Goal: Task Accomplishment & Management: Use online tool/utility

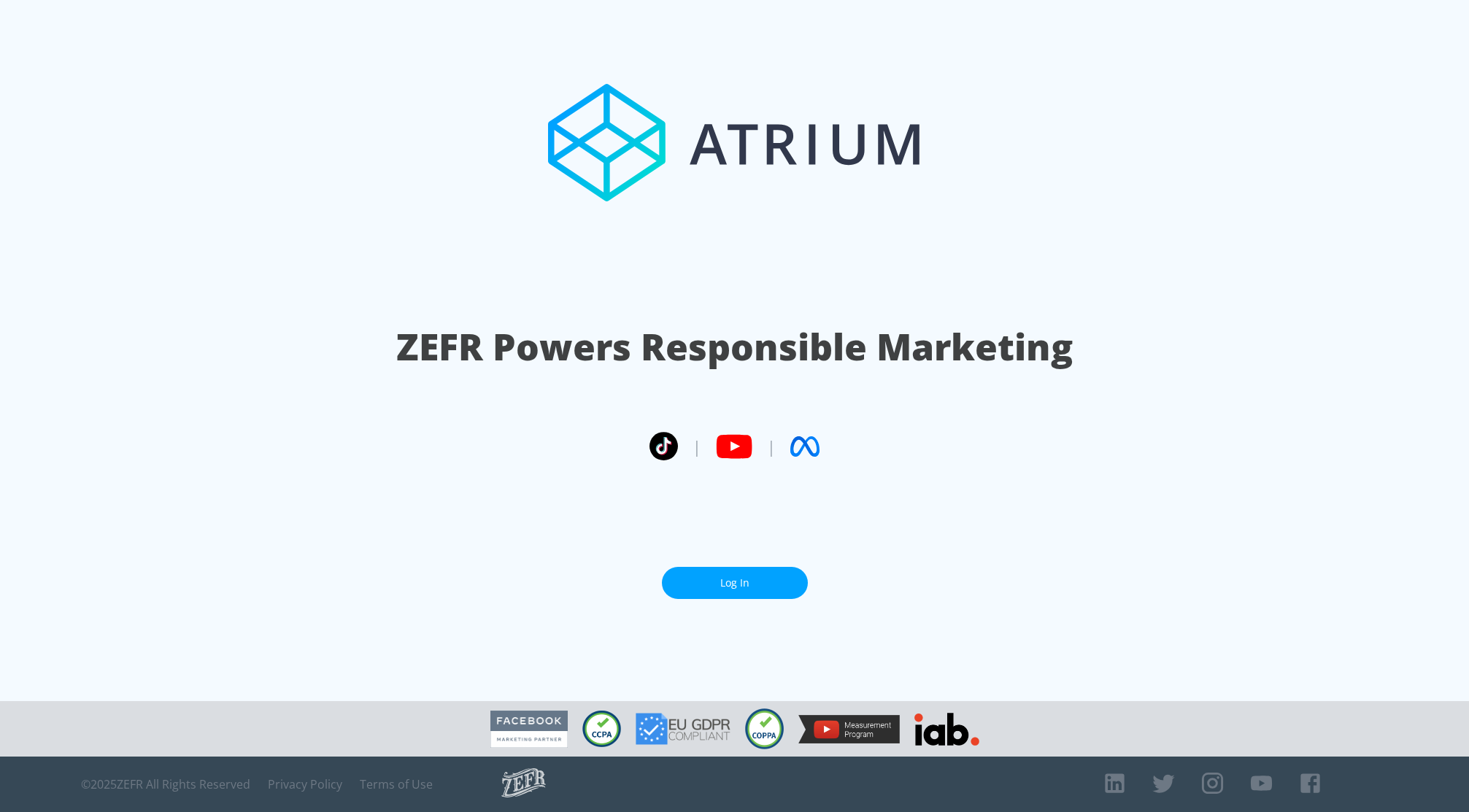
click at [742, 582] on link "Log In" at bounding box center [735, 583] width 146 height 33
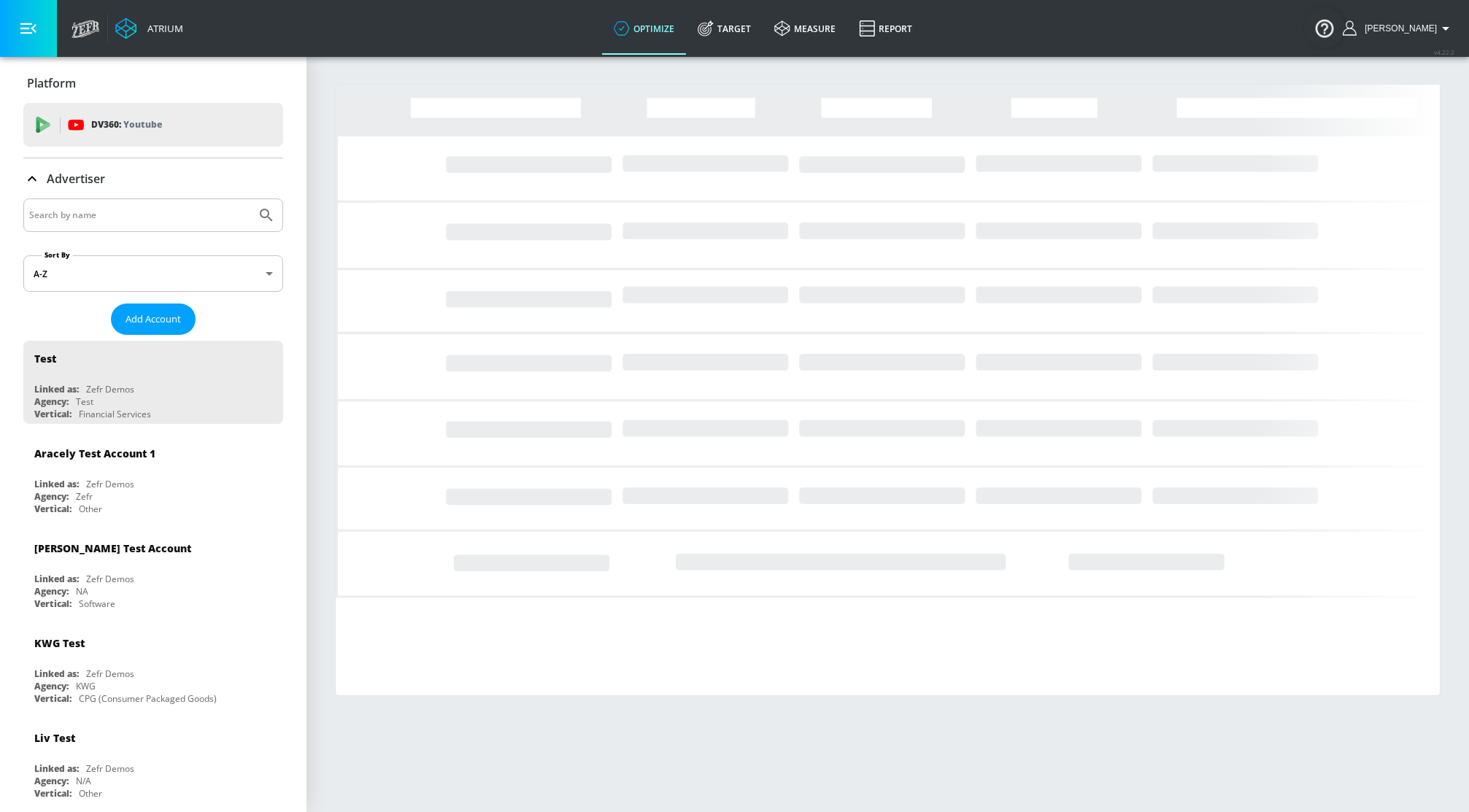
click at [145, 208] on input "Search by name" at bounding box center [140, 215] width 221 height 19
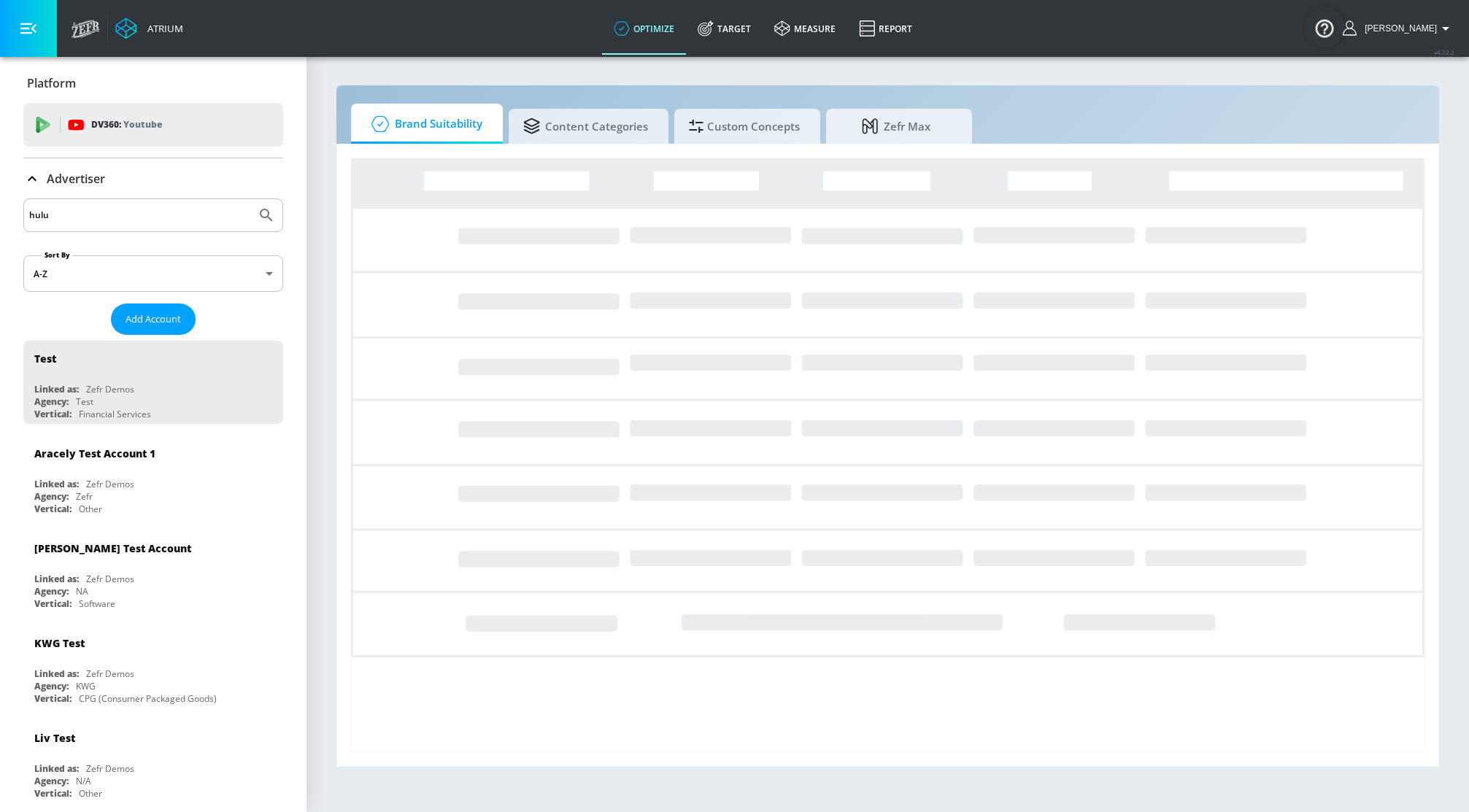
type input "hulu"
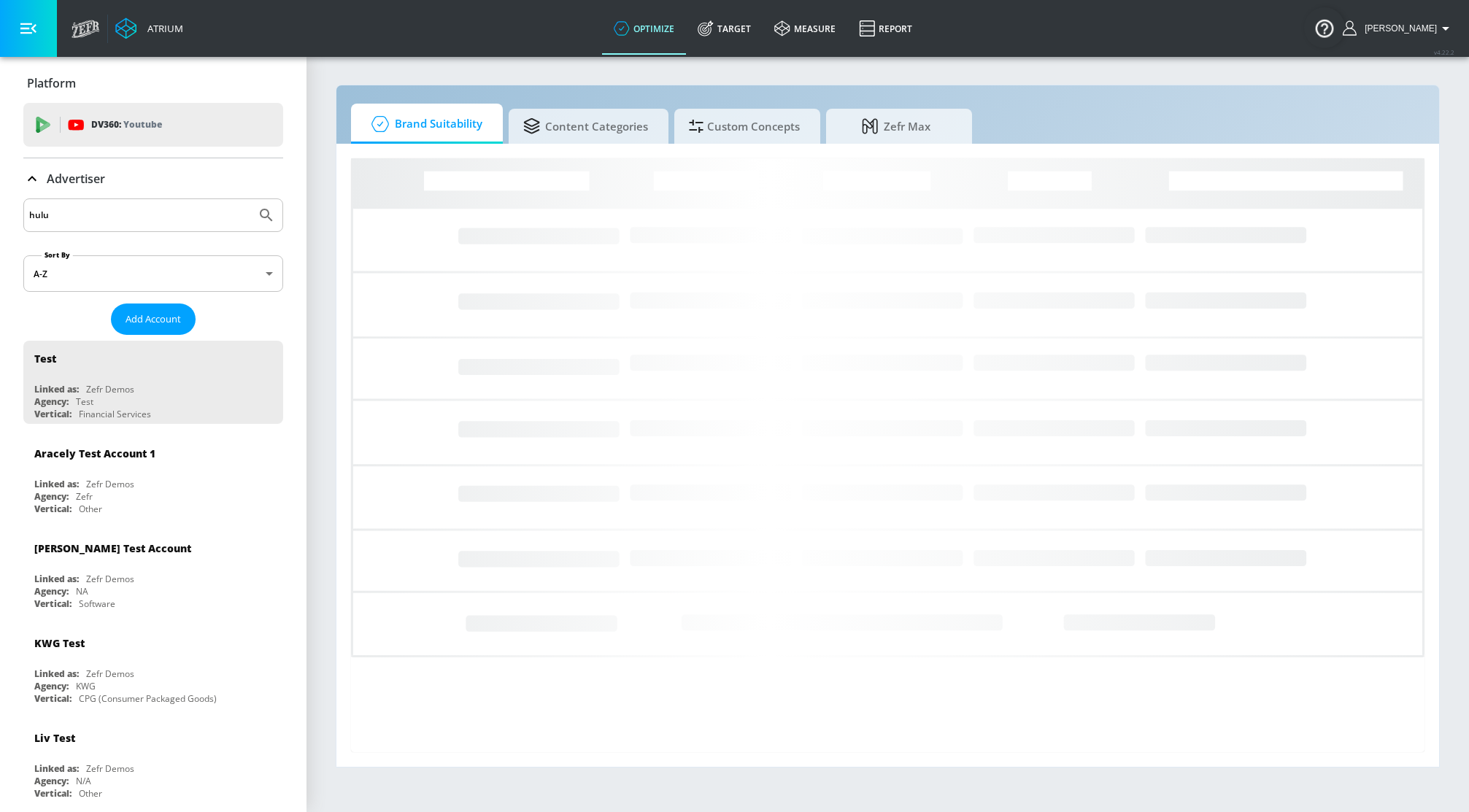
click at [251, 199] on button "Submit Search" at bounding box center [267, 215] width 32 height 32
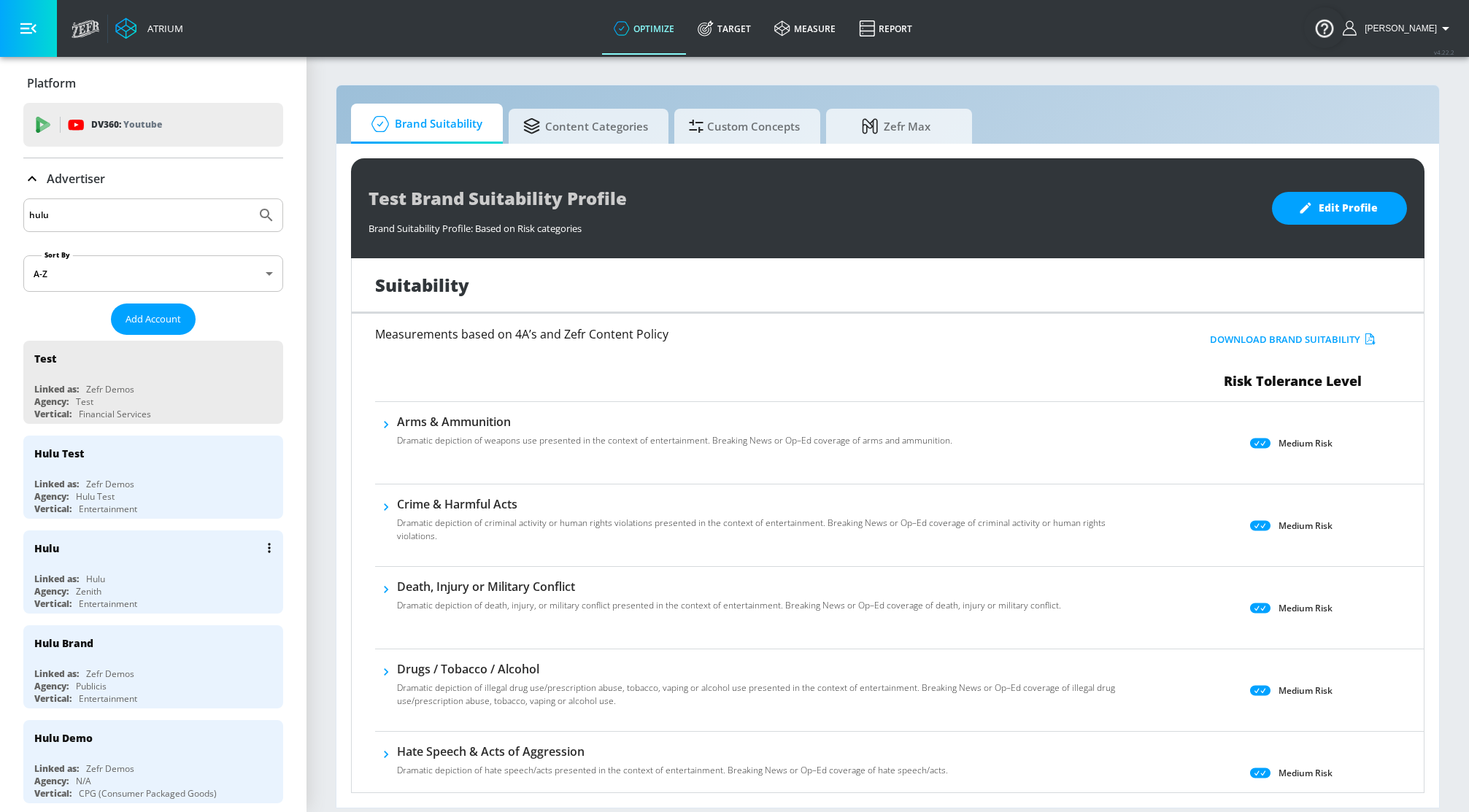
click at [164, 588] on div "Agency: Zenith" at bounding box center [157, 591] width 246 height 13
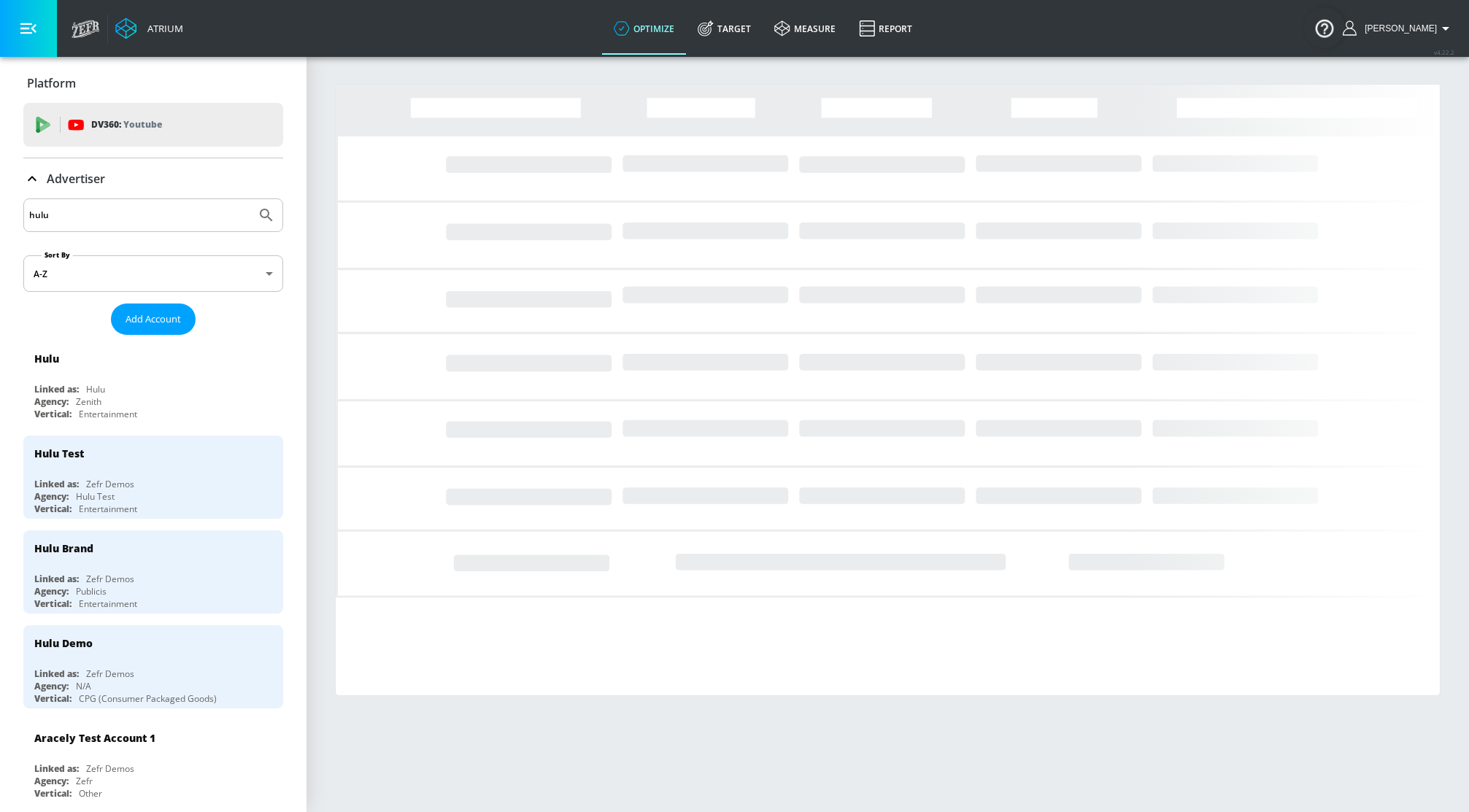
click at [73, 176] on p "Advertiser" at bounding box center [76, 178] width 58 height 16
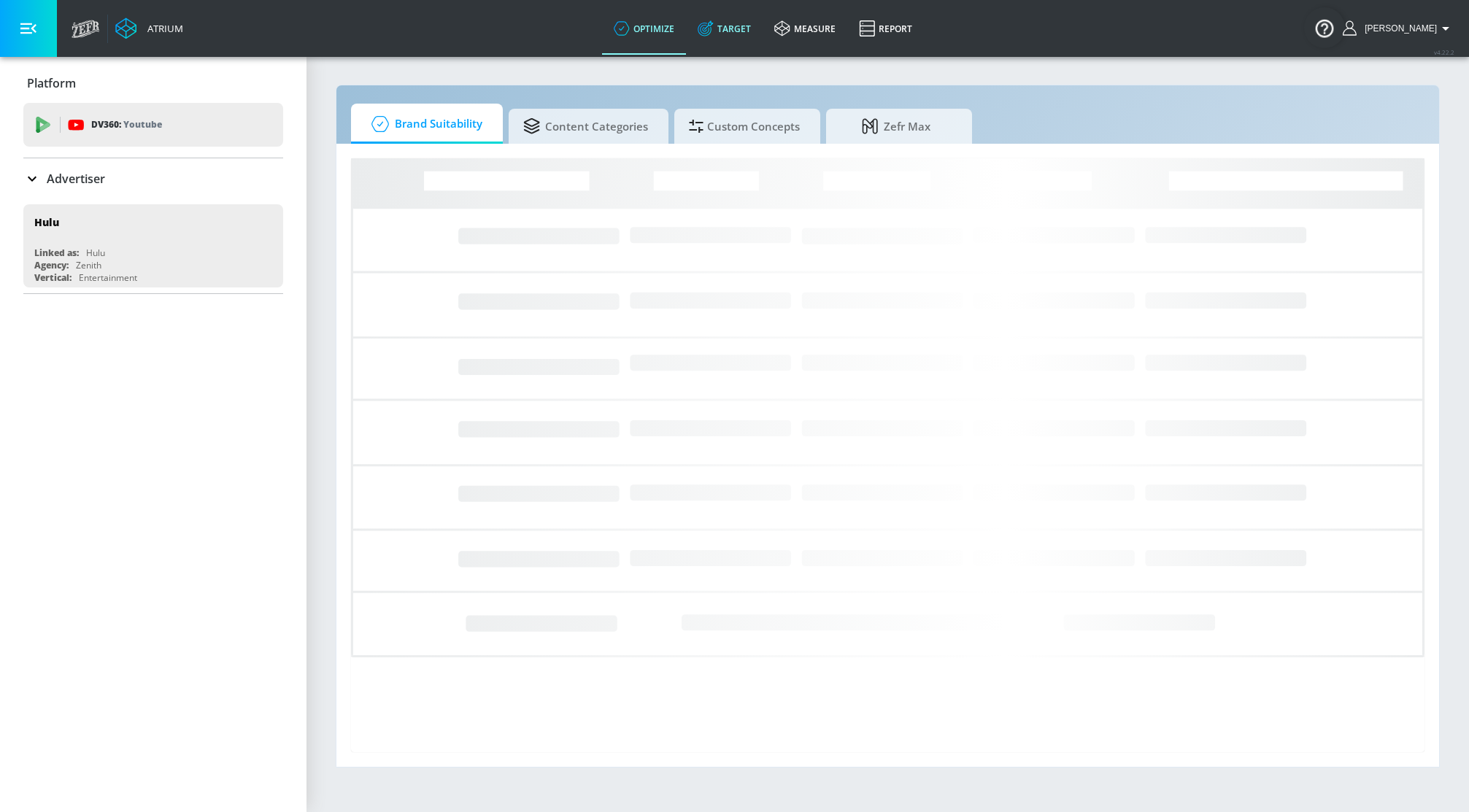
click at [734, 34] on link "Target" at bounding box center [724, 29] width 77 height 53
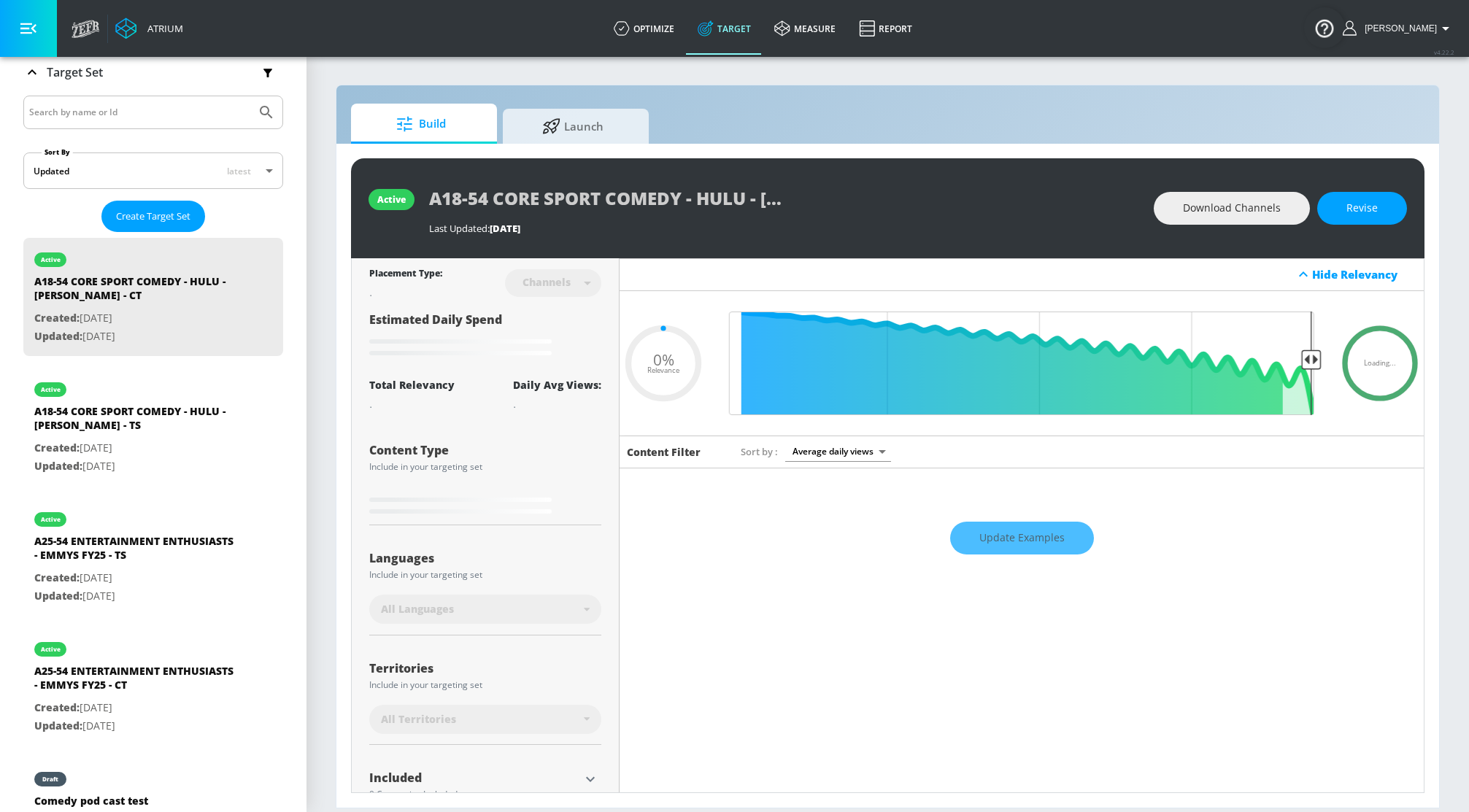
scroll to position [258, 0]
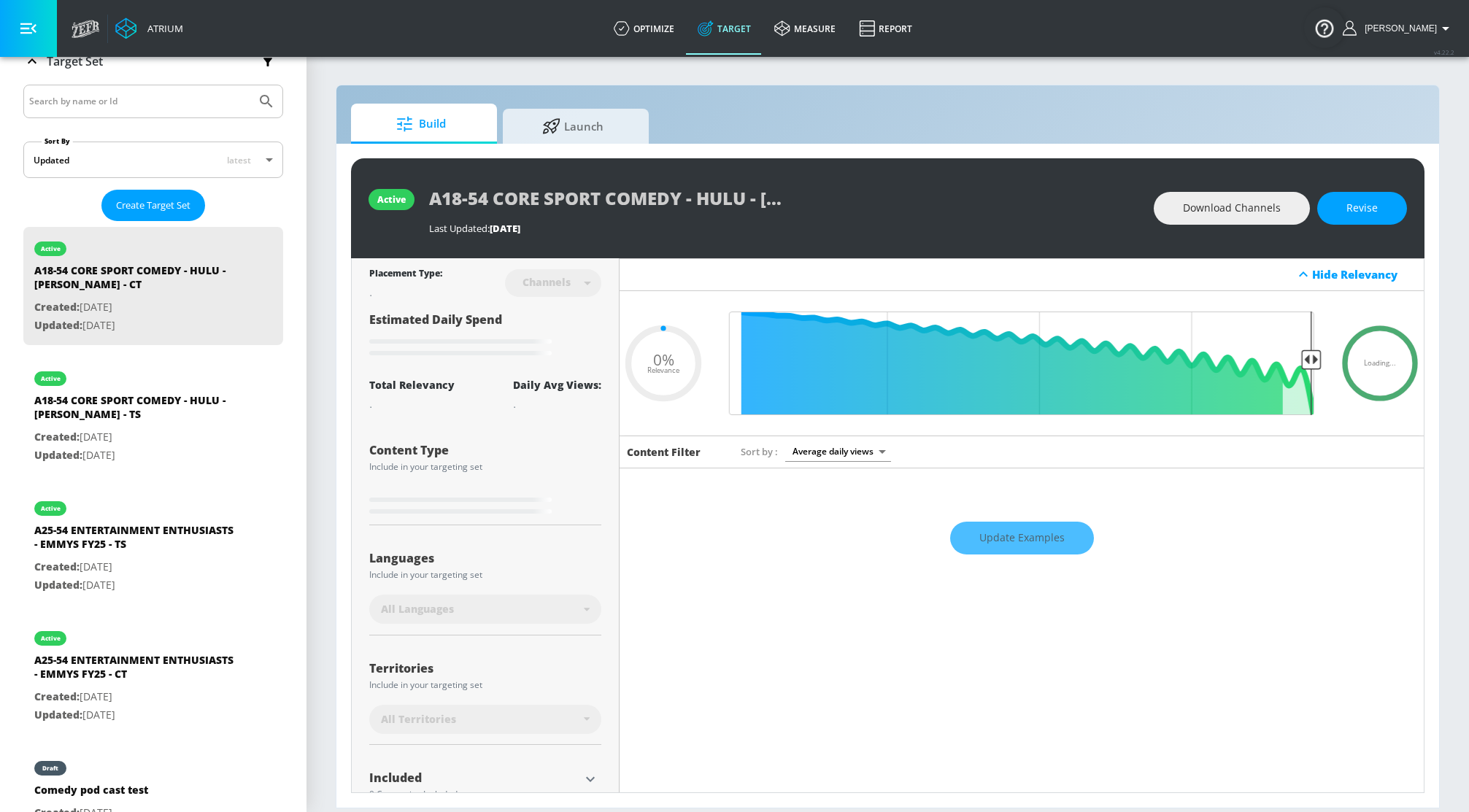
type input "0.6"
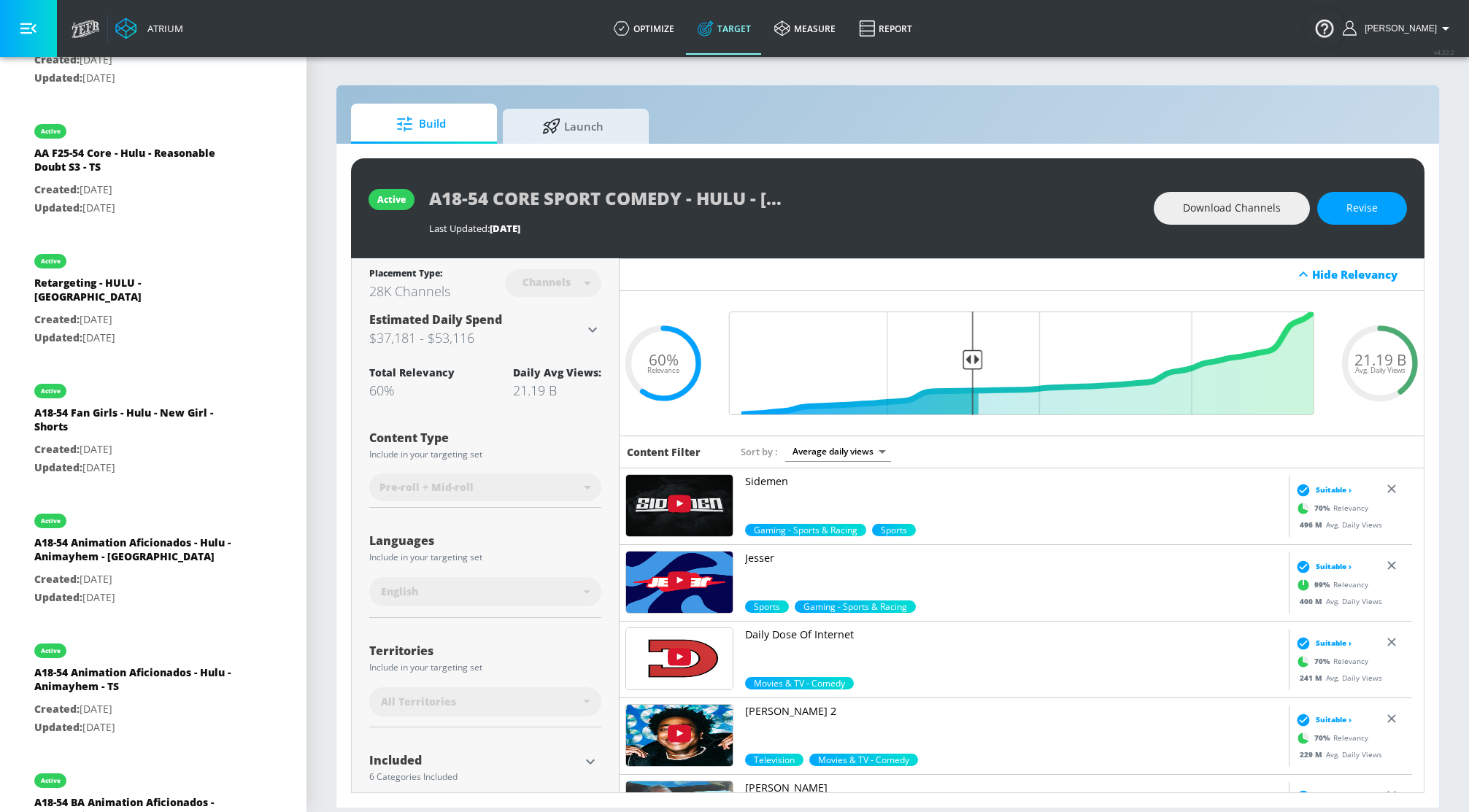
scroll to position [2098, 0]
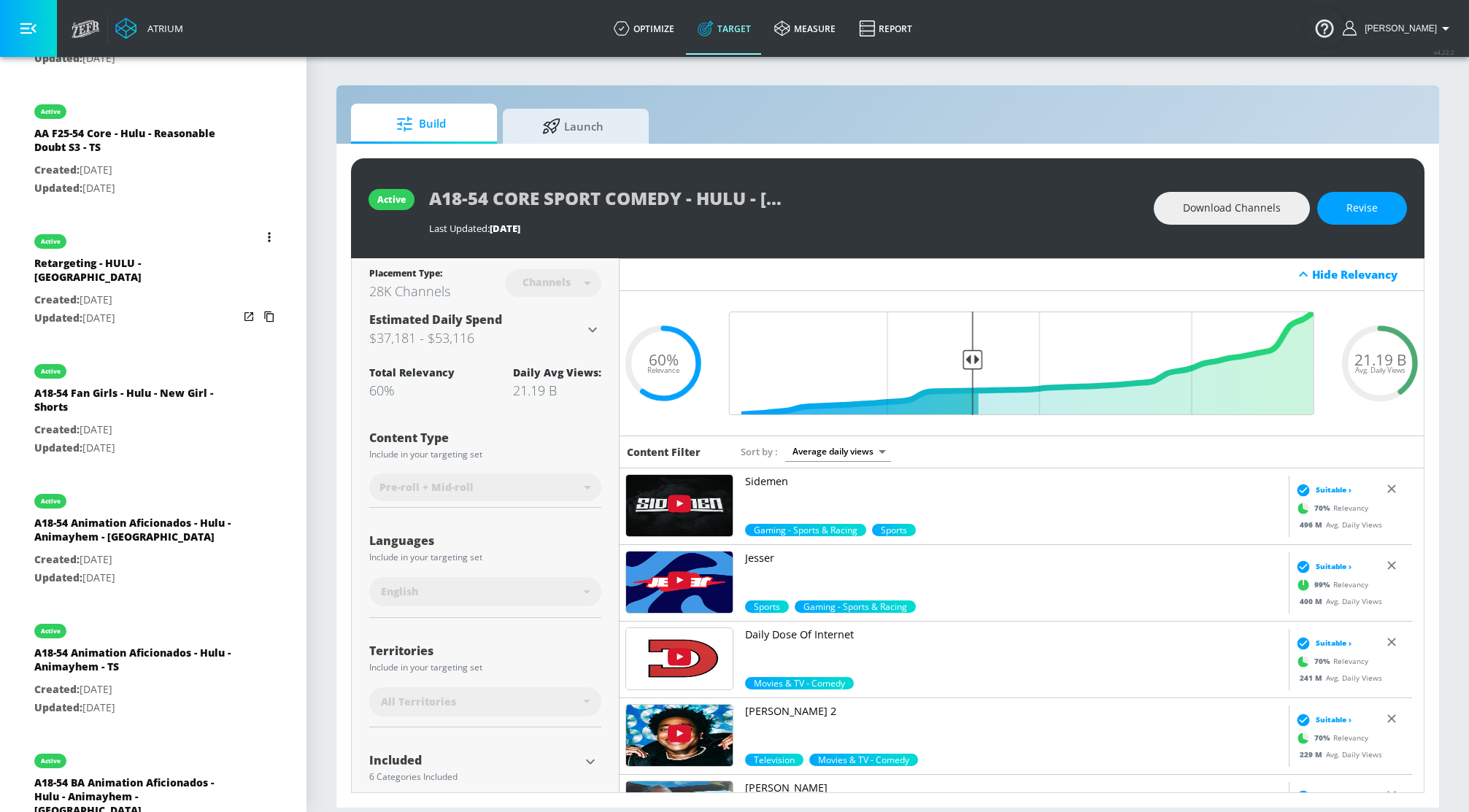
click at [80, 264] on div "Retargeting - HULU - CT" at bounding box center [136, 274] width 204 height 35
type input "Retargeting - HULU - CT"
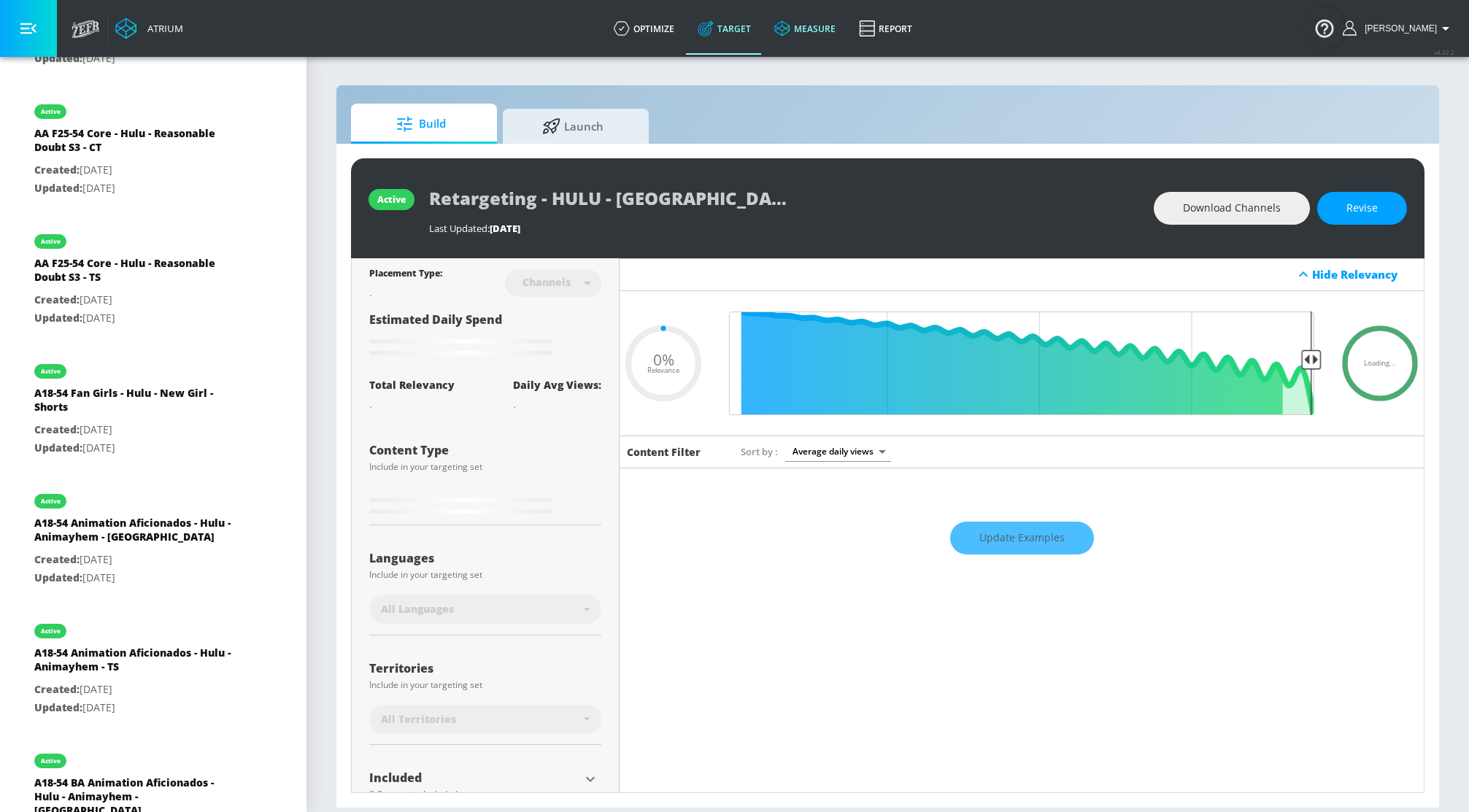
type input "0.75"
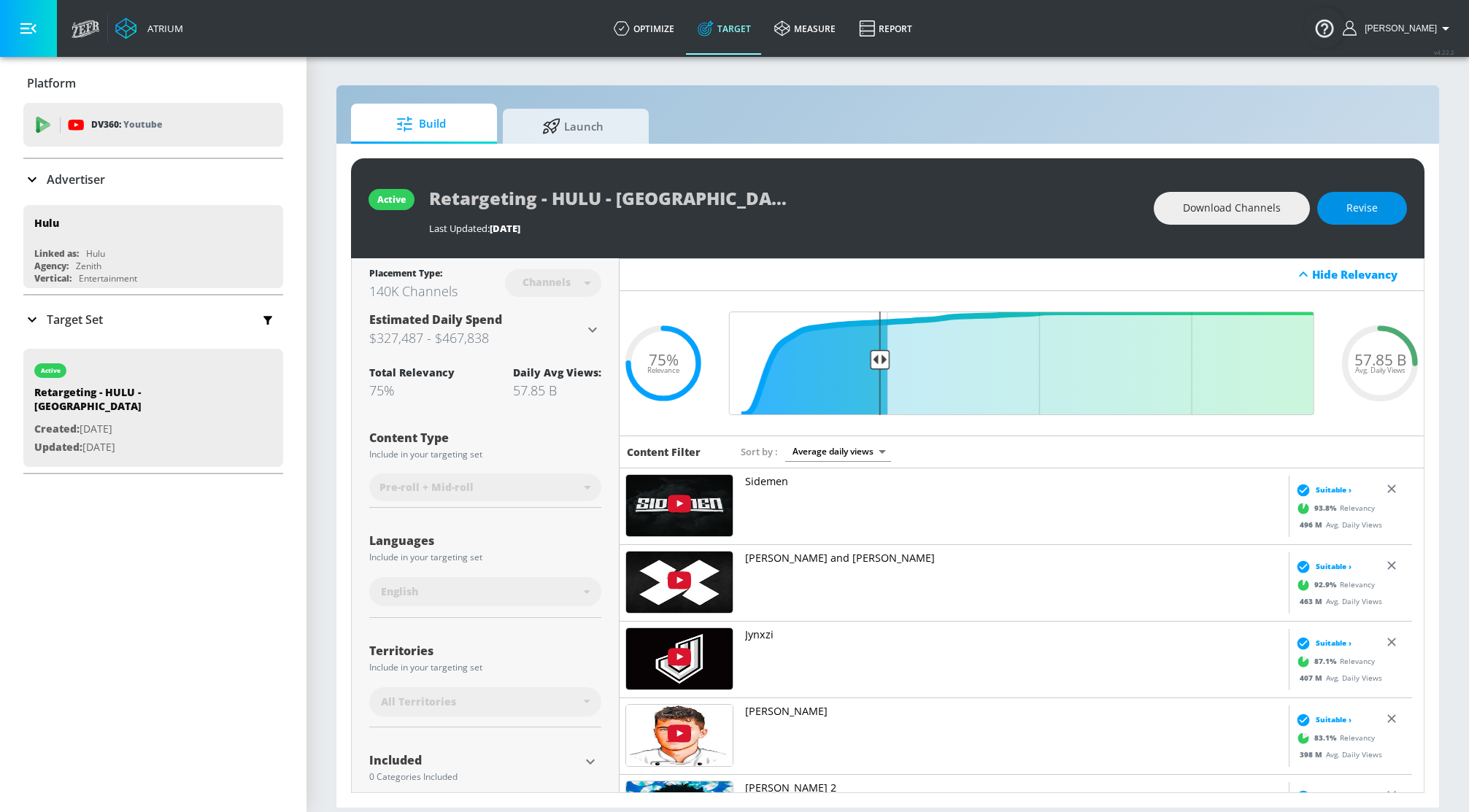
click at [1345, 204] on button "Revise" at bounding box center [1362, 208] width 90 height 33
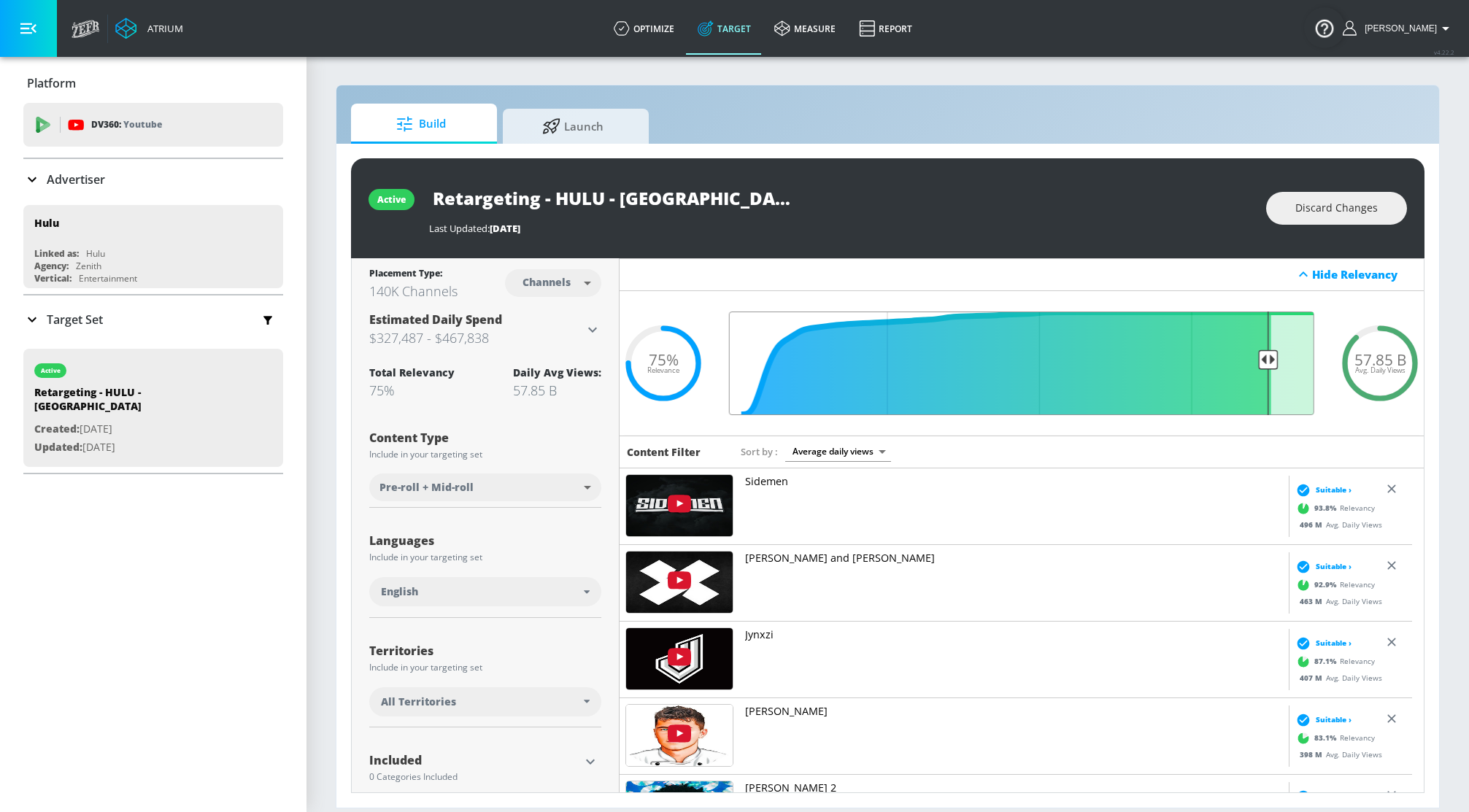
drag, startPoint x: 871, startPoint y: 356, endPoint x: 1253, endPoint y: 368, distance: 382.2
click at [1253, 368] on input "Final Threshold" at bounding box center [1022, 363] width 600 height 103
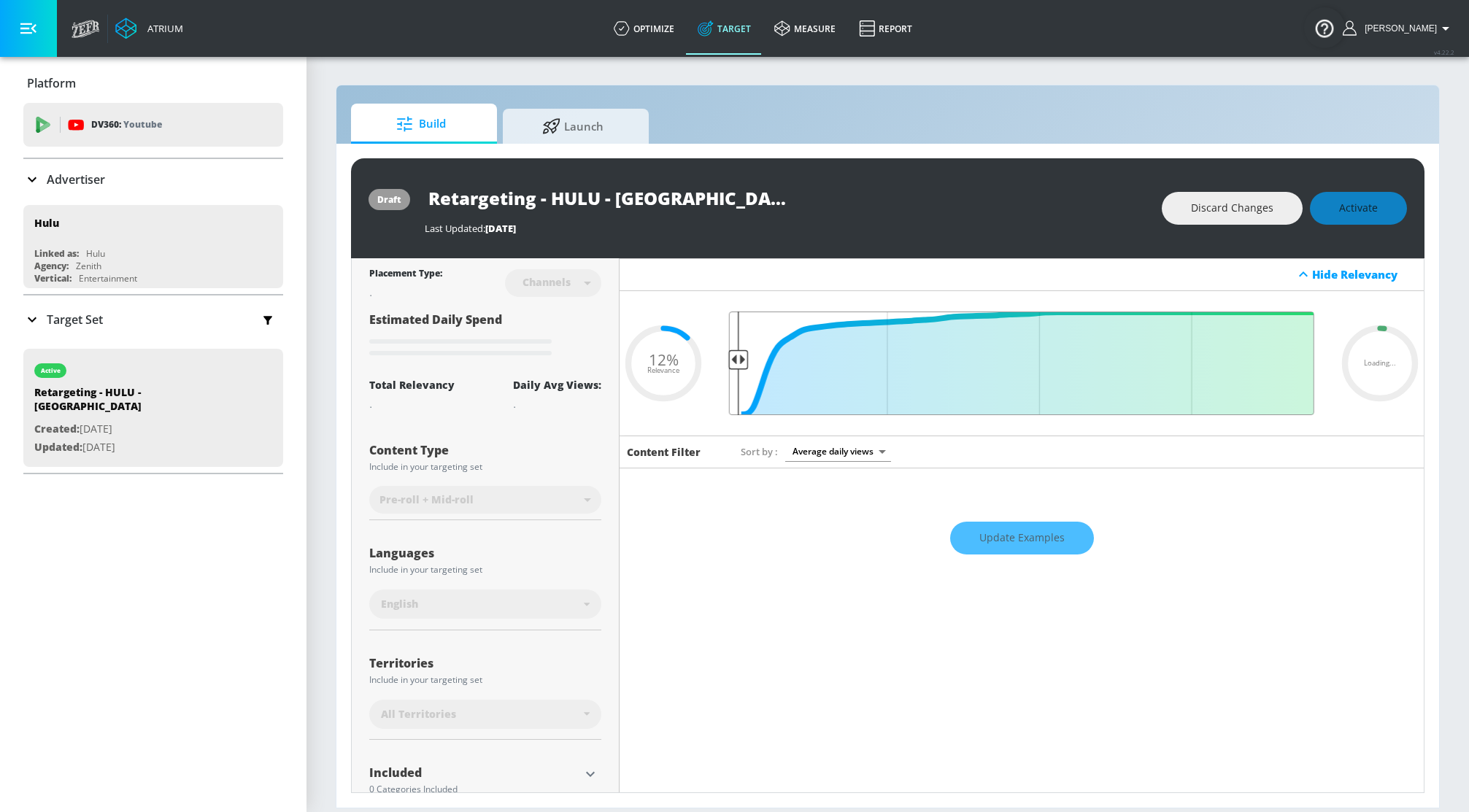
drag, startPoint x: 1261, startPoint y: 356, endPoint x: 735, endPoint y: 386, distance: 526.9
click at [735, 386] on input "Final Threshold" at bounding box center [1022, 363] width 600 height 103
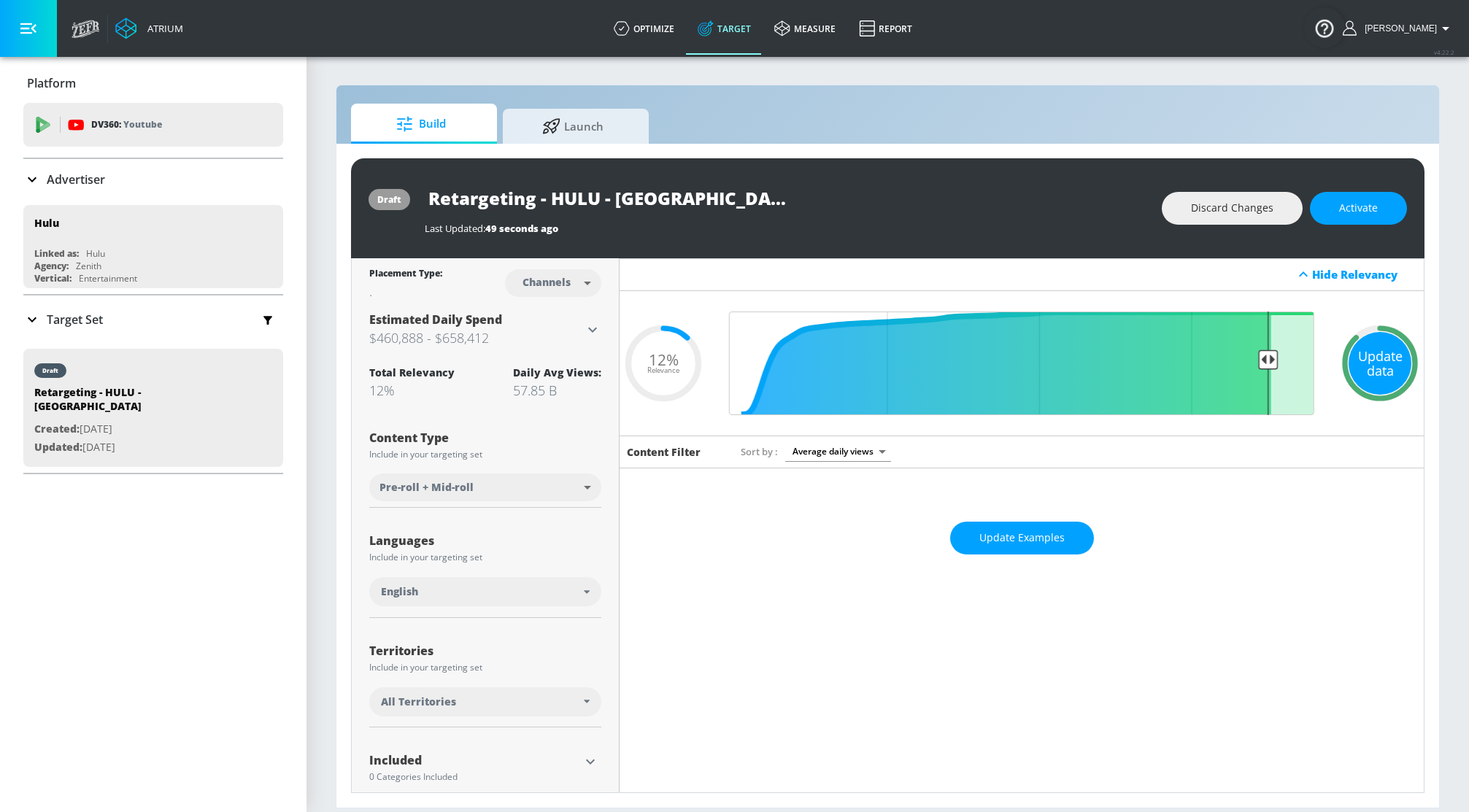
click at [1370, 353] on div "Update data" at bounding box center [1380, 363] width 63 height 63
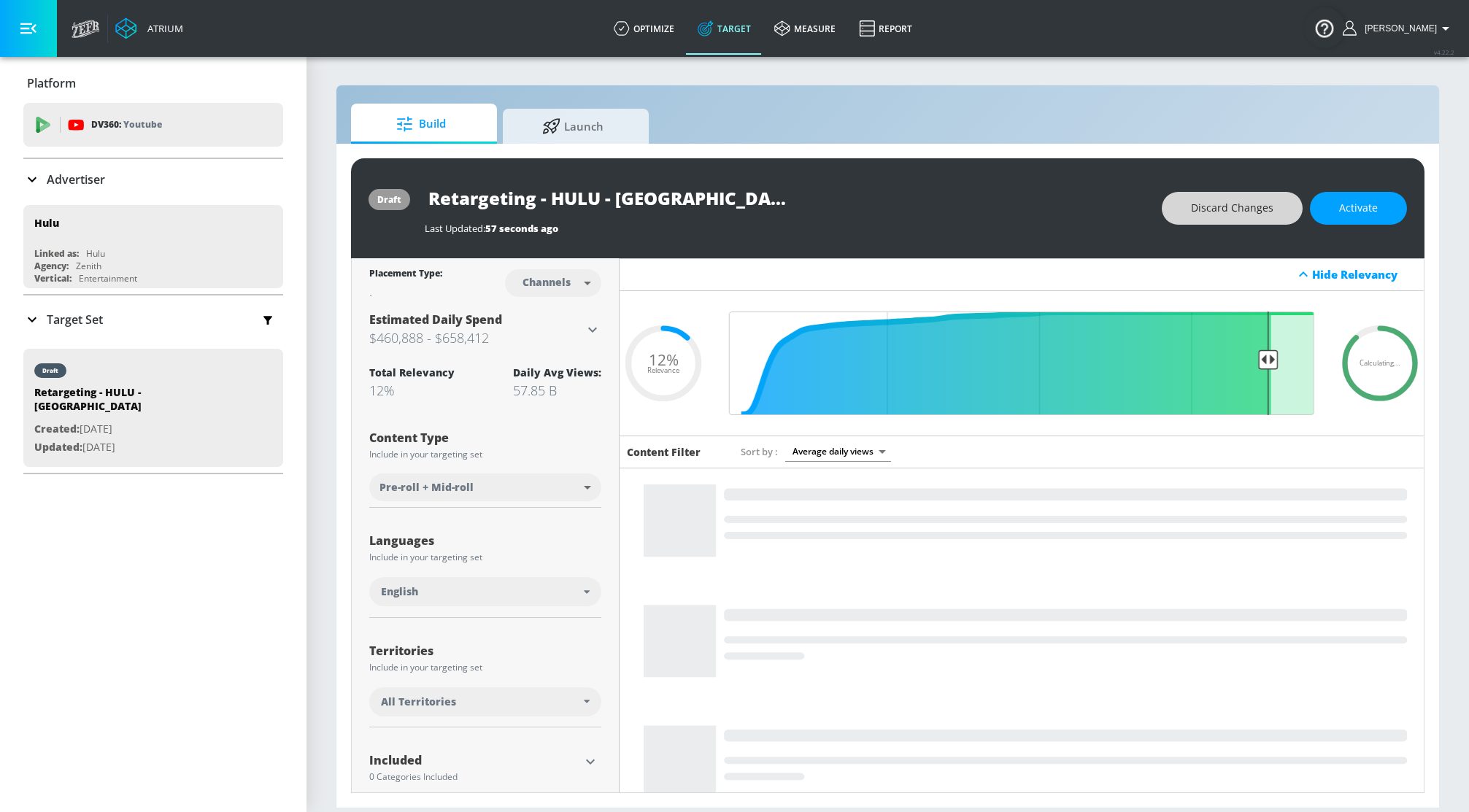
click at [1259, 203] on span "Discard Changes" at bounding box center [1233, 208] width 82 height 18
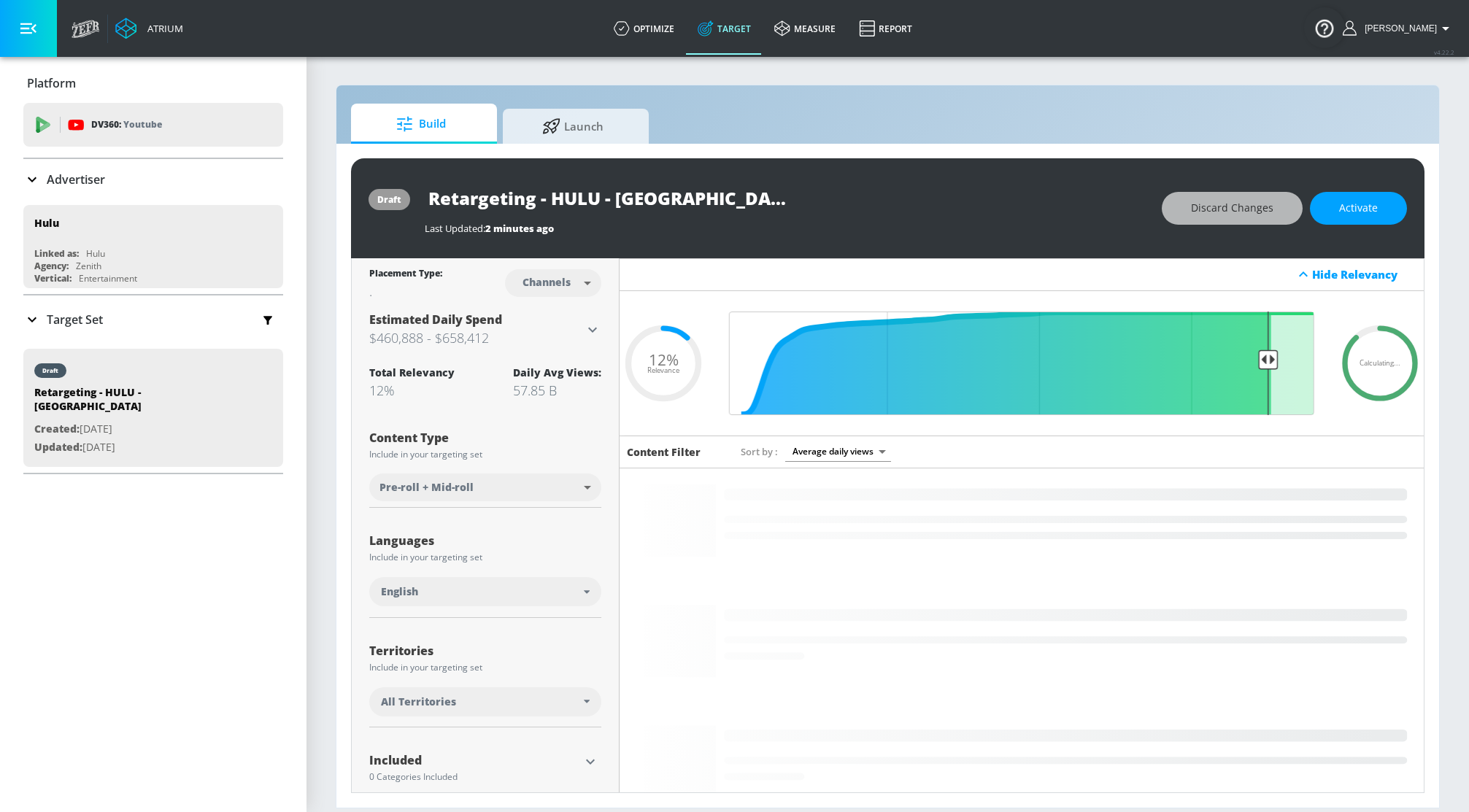
type input "0.75"
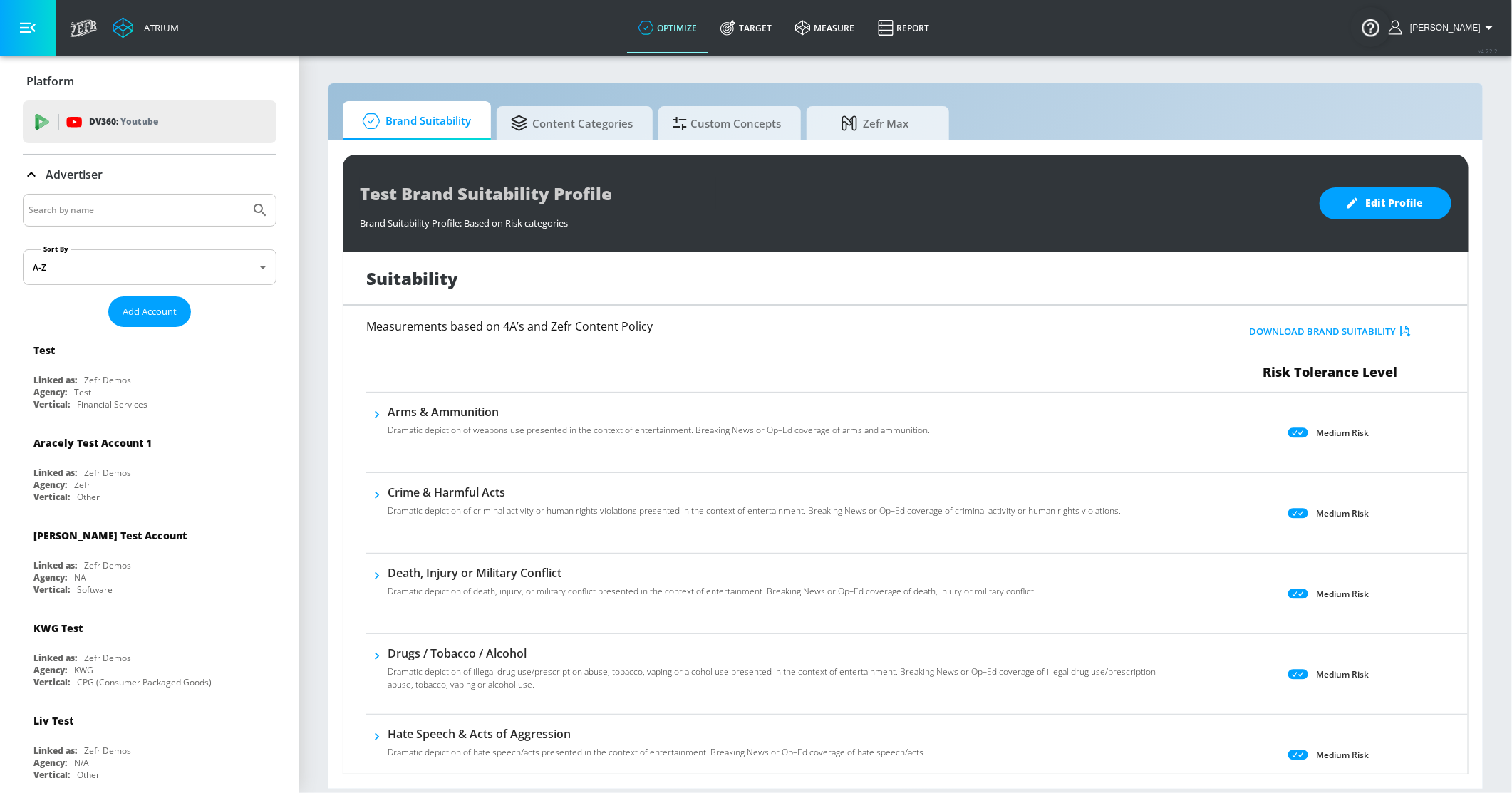
click at [106, 212] on input "Search by name" at bounding box center [136, 210] width 216 height 19
type input "hulu"
click at [245, 195] on button "Submit Search" at bounding box center [260, 210] width 31 height 31
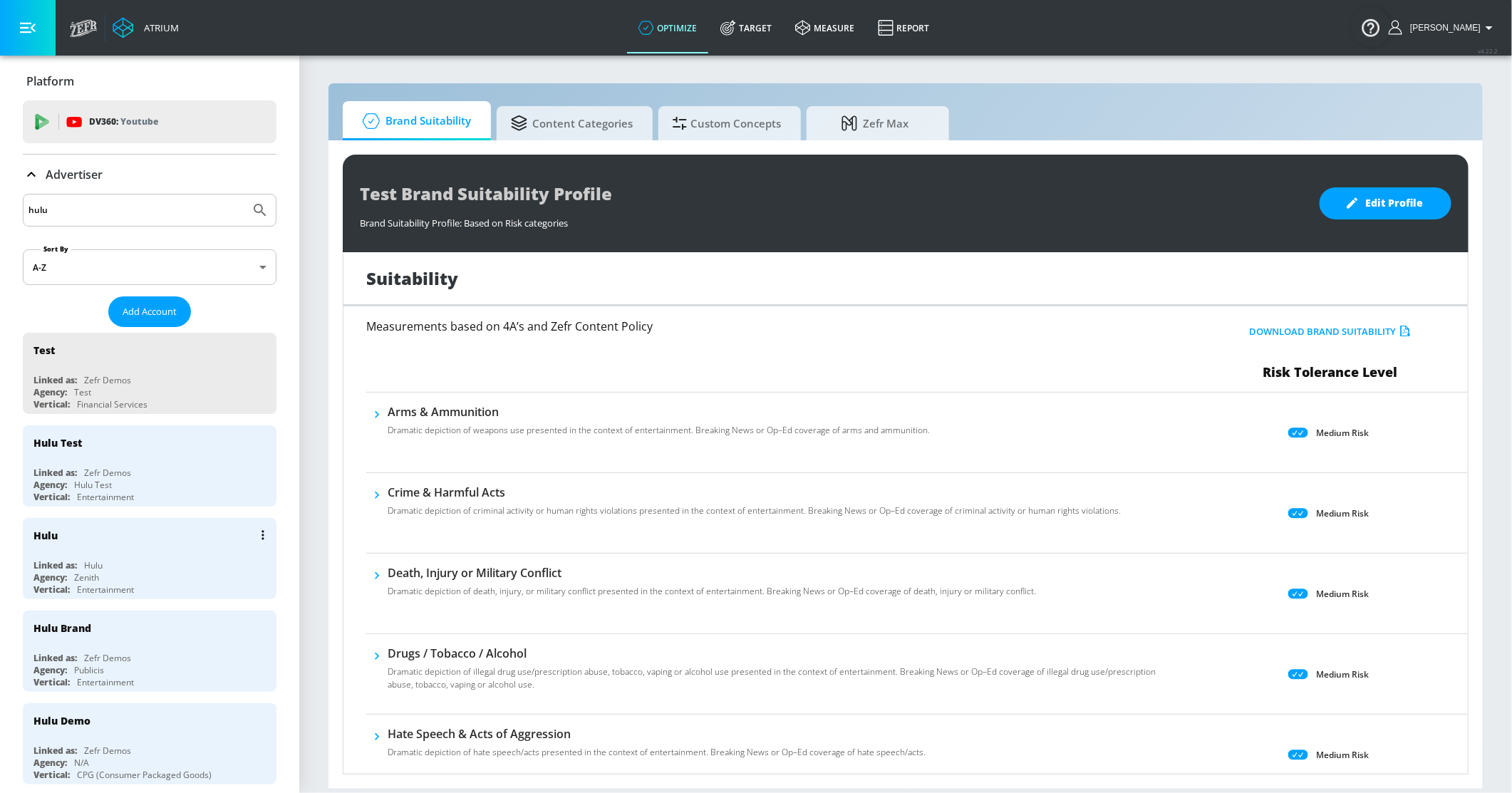
click at [87, 540] on div "Hulu" at bounding box center [153, 535] width 240 height 34
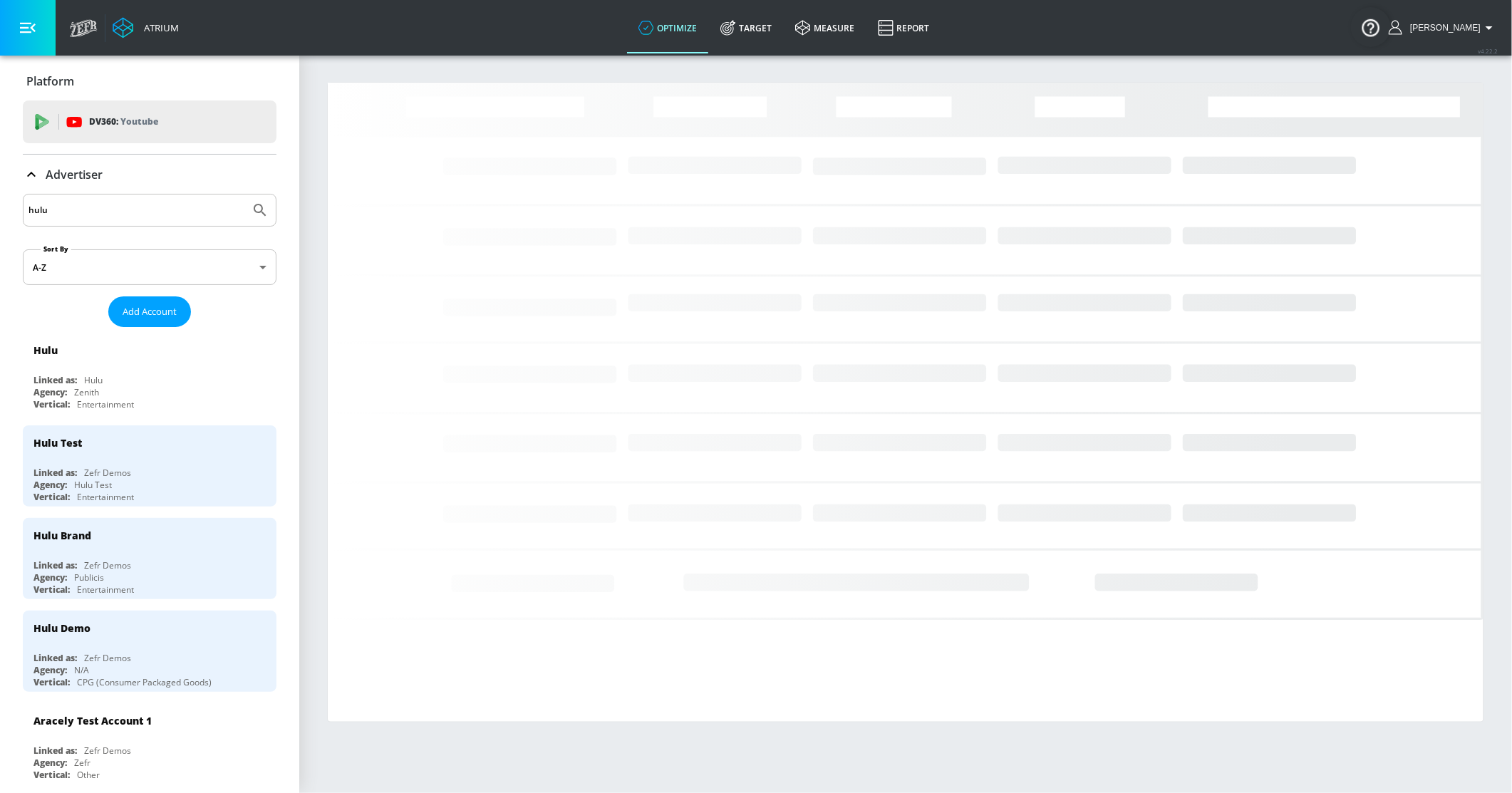
click at [29, 174] on icon at bounding box center [31, 174] width 8 height 5
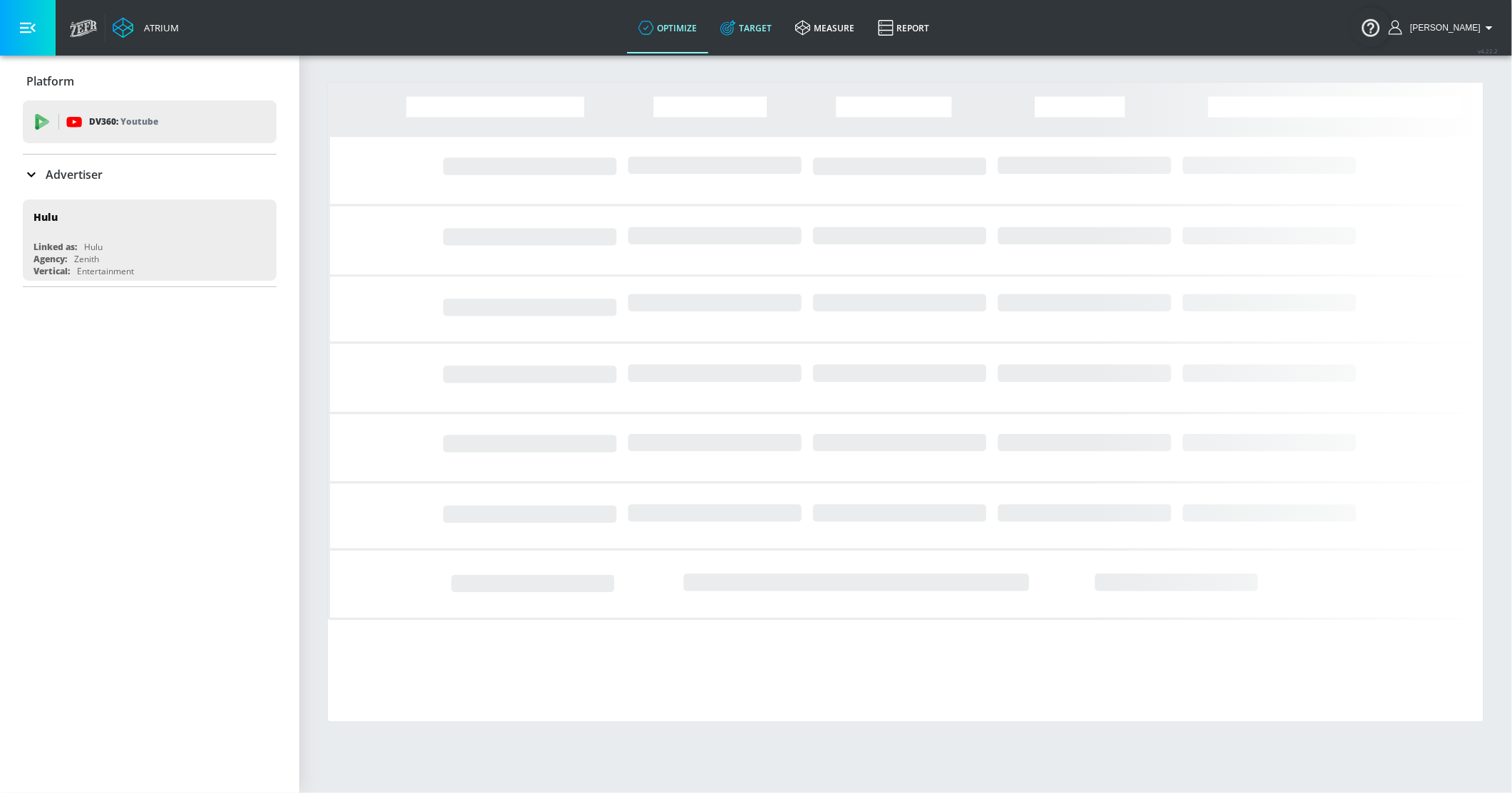
click at [770, 37] on link "Target" at bounding box center [746, 28] width 75 height 52
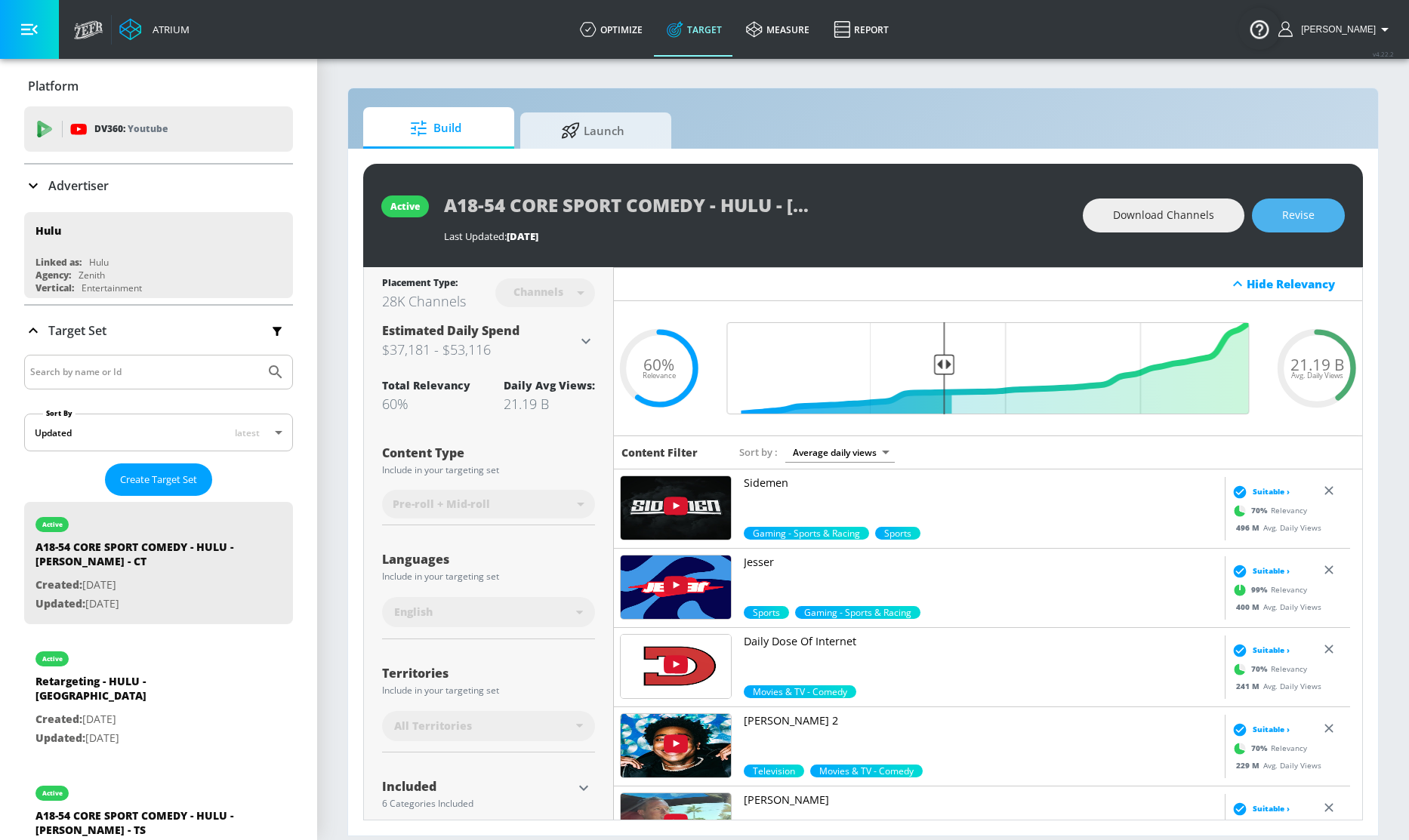
click at [1274, 214] on button "Revise" at bounding box center [1298, 215] width 93 height 34
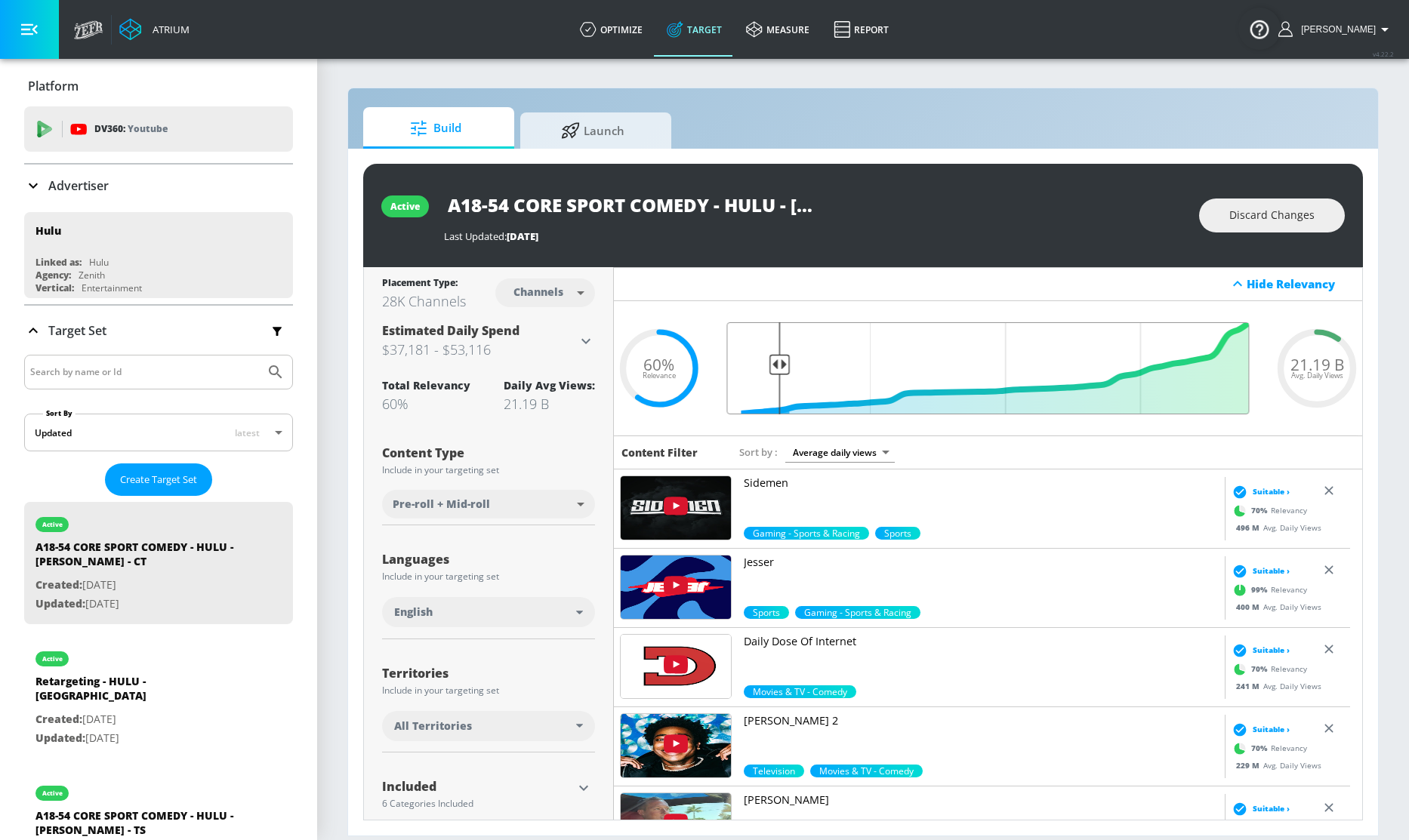
drag, startPoint x: 900, startPoint y: 354, endPoint x: 771, endPoint y: 363, distance: 129.3
type input "0.9"
click at [771, 363] on input "Final Threshold" at bounding box center [988, 369] width 538 height 92
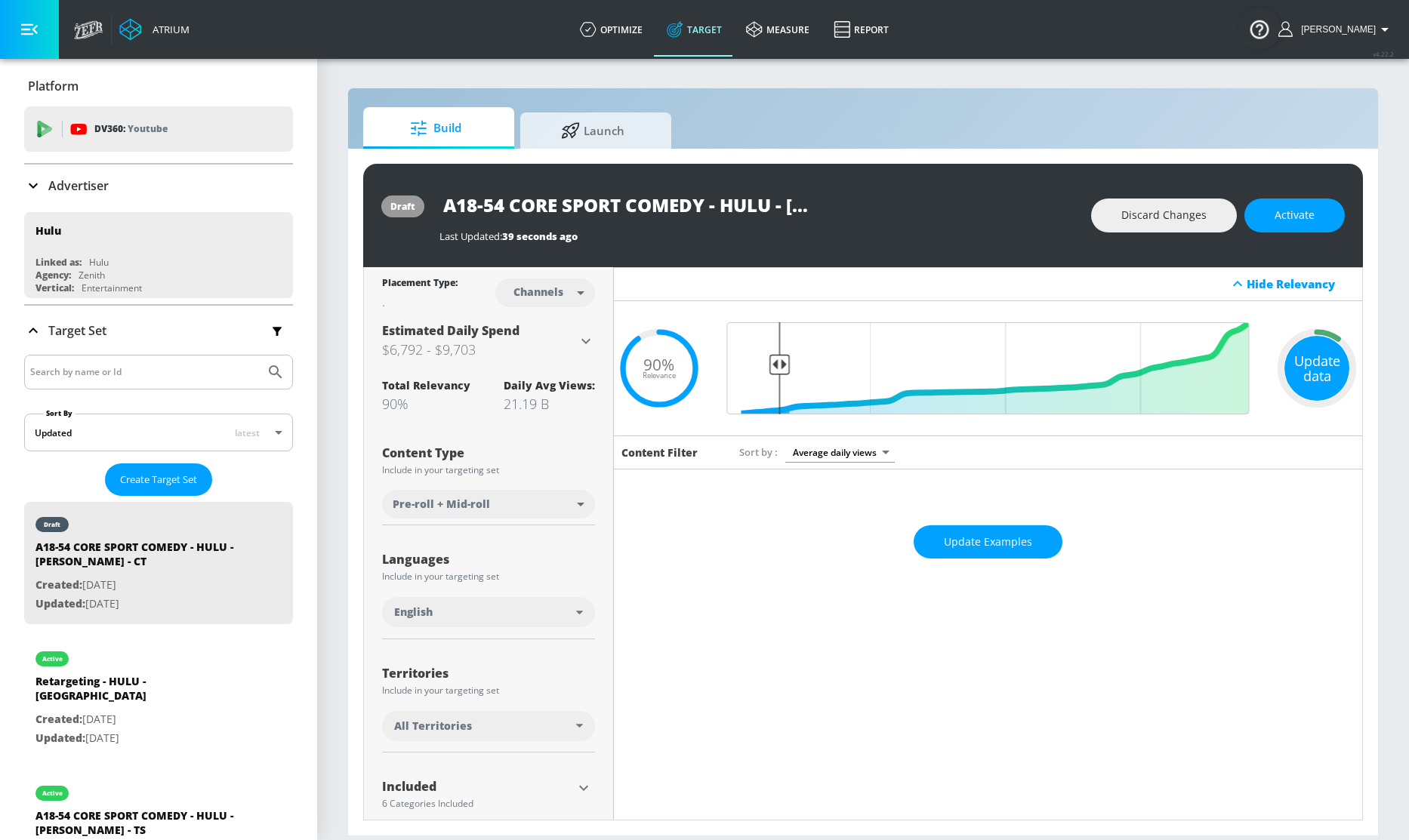
click at [1320, 367] on div "Update data" at bounding box center [1317, 368] width 65 height 65
